Goal: Information Seeking & Learning: Learn about a topic

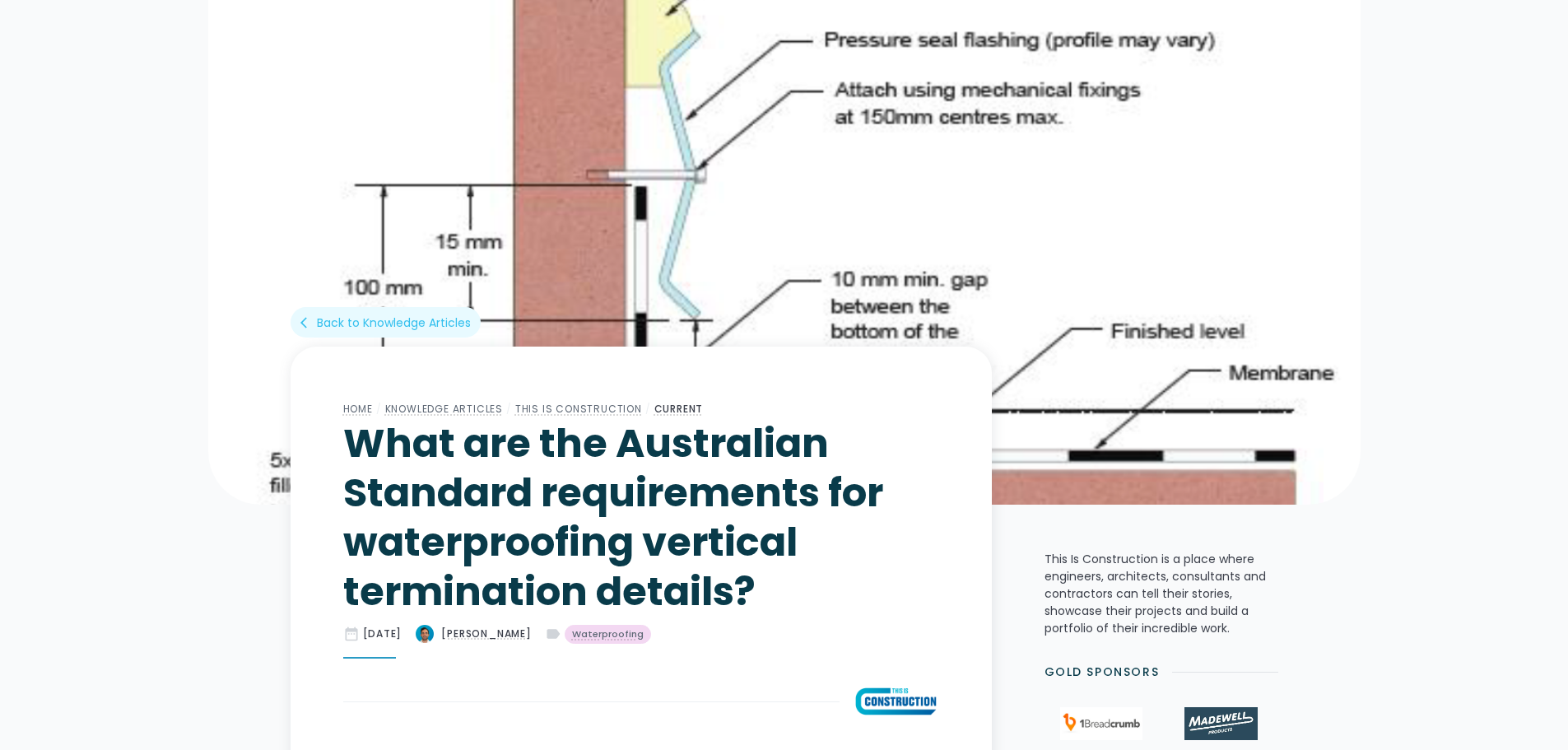
scroll to position [83, 0]
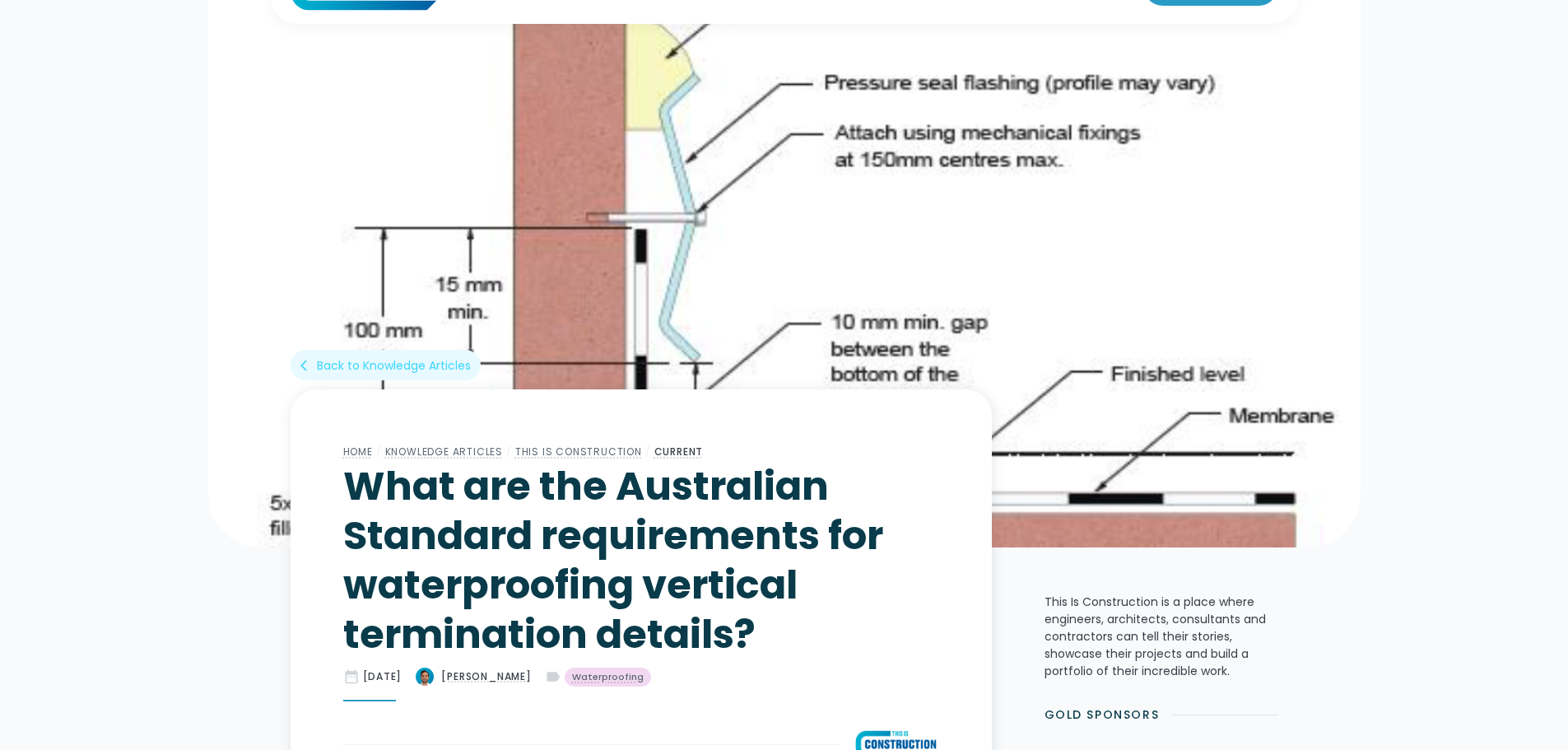
click at [294, 369] on link "arrow_back_ios Back to Knowledge Articles" at bounding box center [385, 365] width 191 height 30
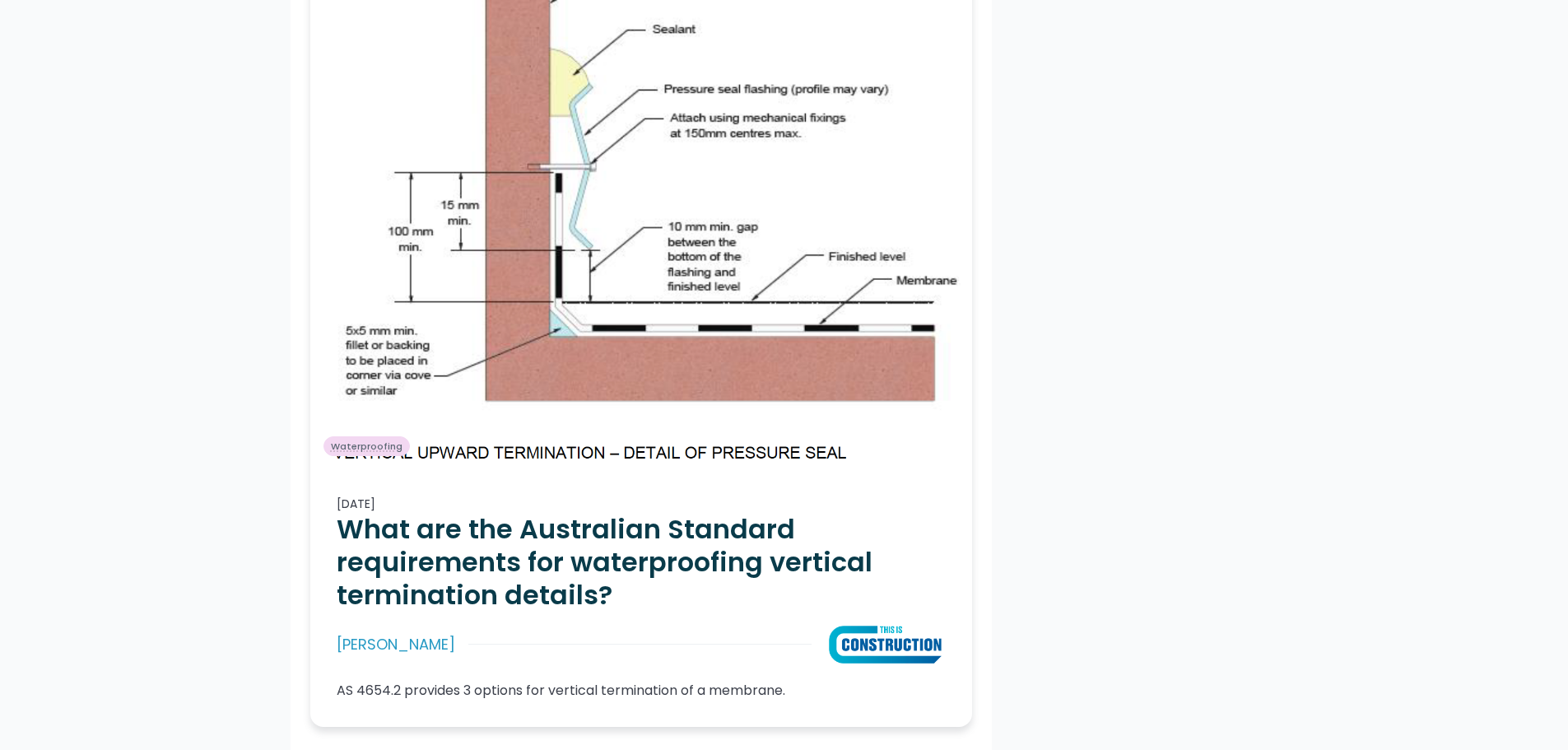
scroll to position [6338, 0]
